Goal: Task Accomplishment & Management: Use online tool/utility

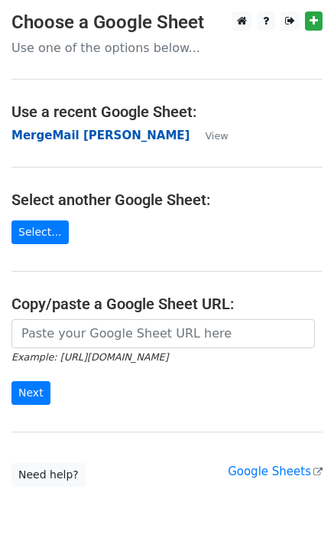
click at [96, 141] on strong "MergeMail [PERSON_NAME]" at bounding box center [100, 136] width 178 height 14
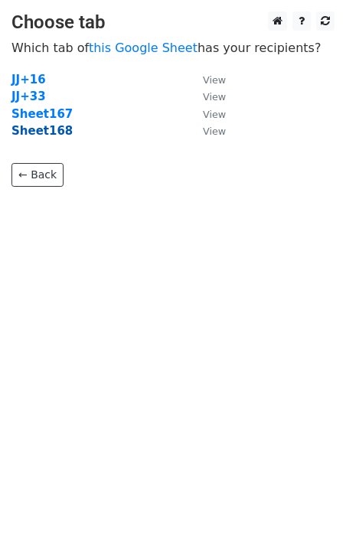
click at [41, 132] on strong "Sheet168" at bounding box center [41, 131] width 61 height 14
click at [44, 134] on strong "Sheet168" at bounding box center [41, 131] width 61 height 14
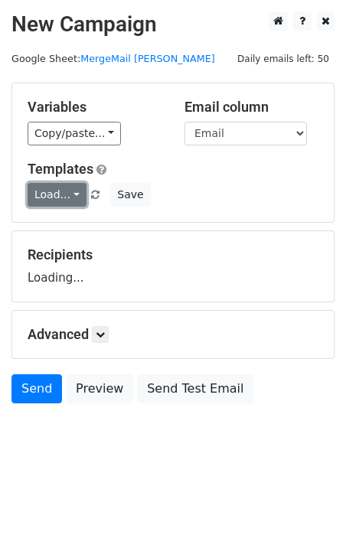
click at [51, 186] on link "Load..." at bounding box center [57, 195] width 59 height 24
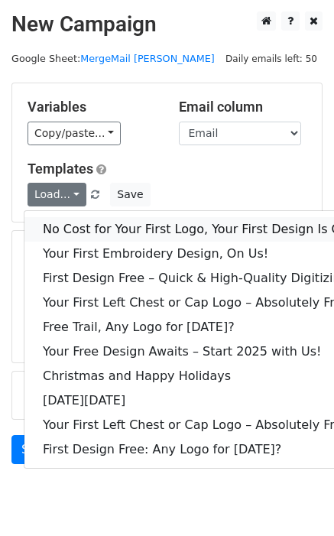
click at [83, 228] on link "No Cost for Your First Logo, Your First Design Is On Us!" at bounding box center [207, 229] width 367 height 24
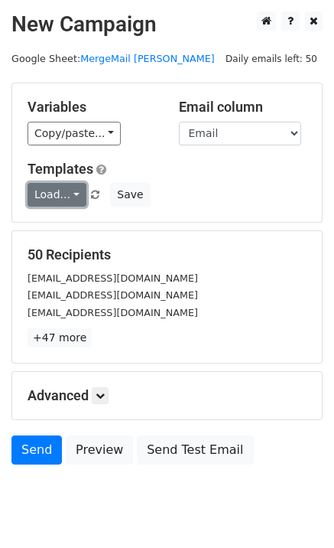
click at [50, 202] on link "Load..." at bounding box center [57, 195] width 59 height 24
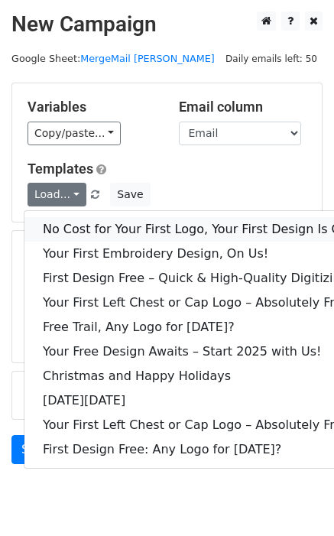
click at [91, 227] on link "No Cost for Your First Logo, Your First Design Is On Us!" at bounding box center [207, 229] width 367 height 24
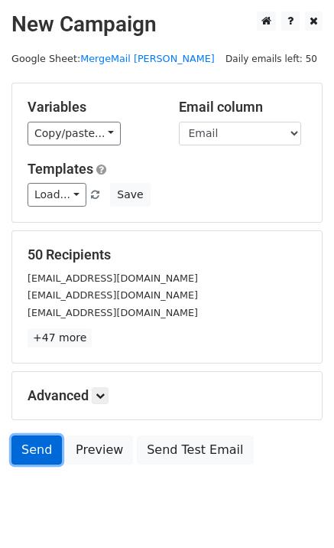
click at [36, 455] on link "Send" at bounding box center [36, 449] width 50 height 29
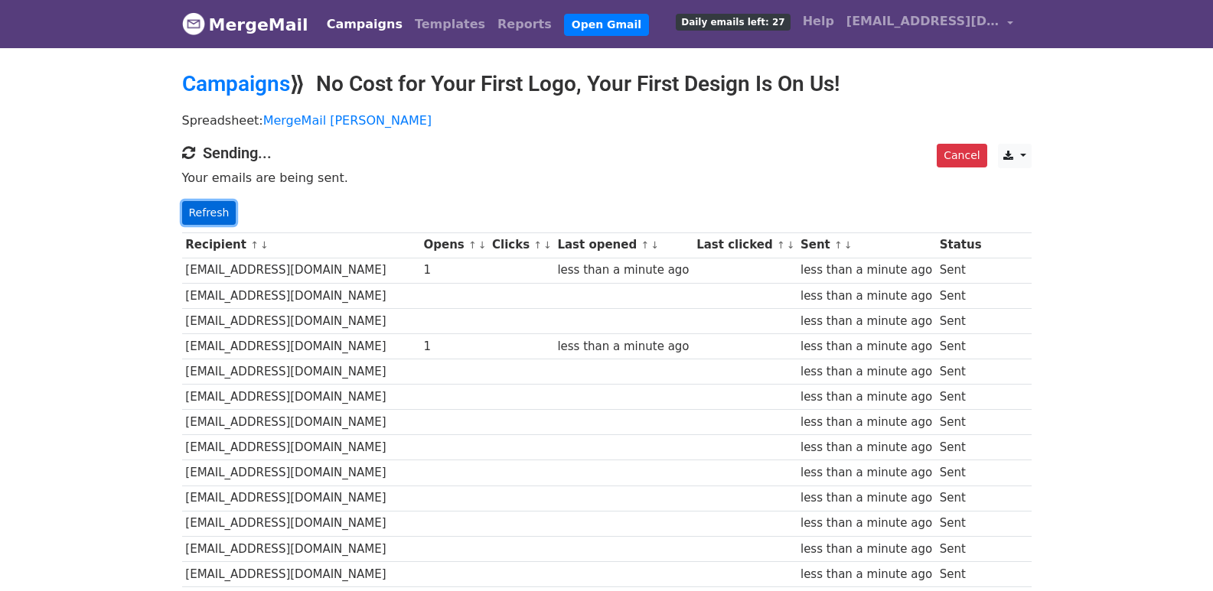
click at [213, 216] on link "Refresh" at bounding box center [209, 213] width 54 height 24
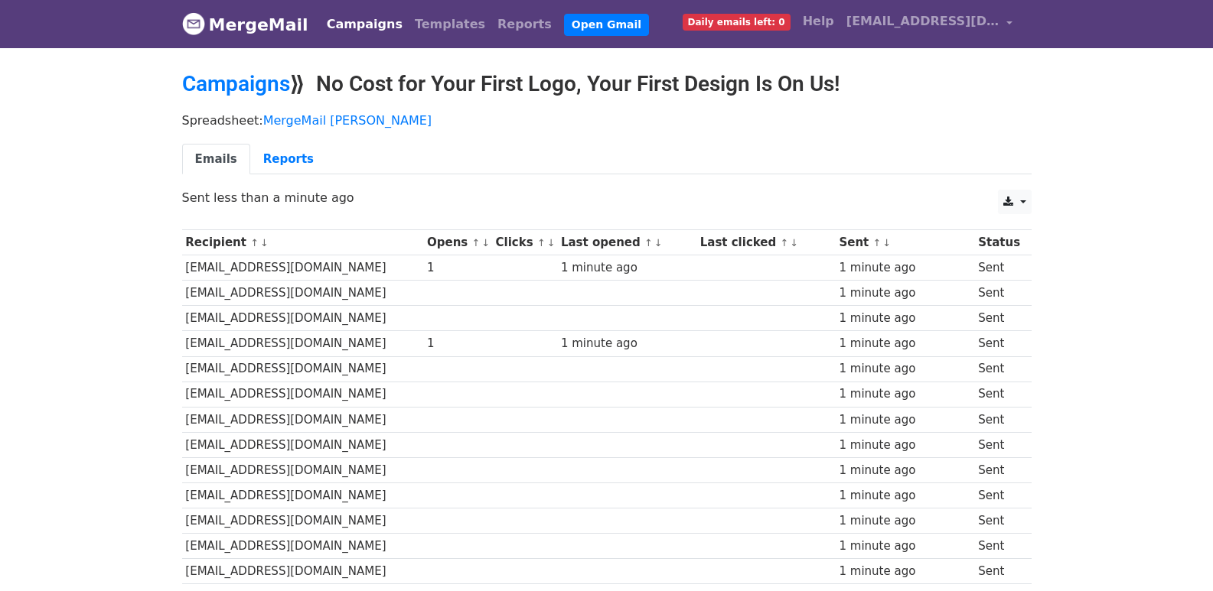
scroll to position [816, 0]
